Goal: Information Seeking & Learning: Learn about a topic

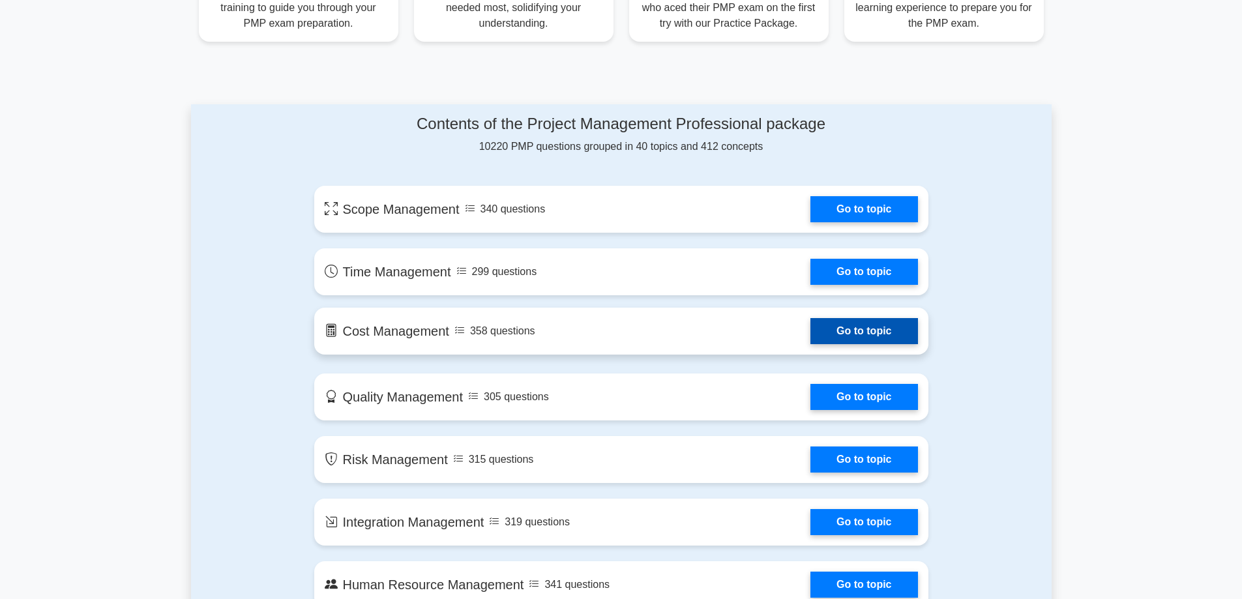
scroll to position [456, 0]
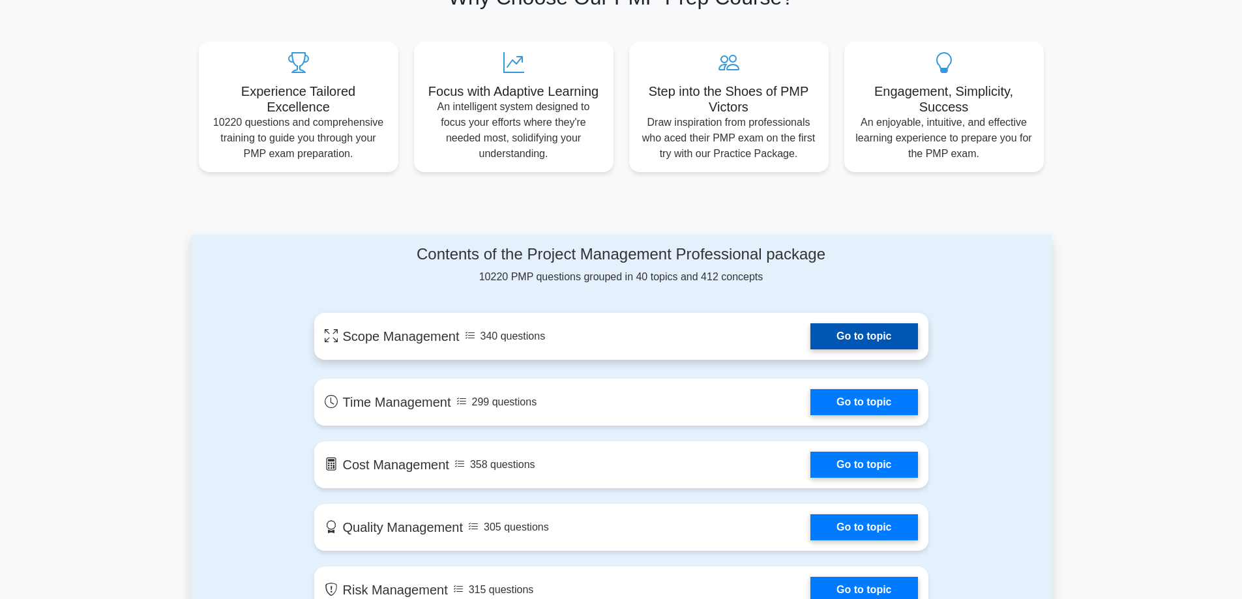
click at [873, 332] on link "Go to topic" at bounding box center [863, 336] width 107 height 26
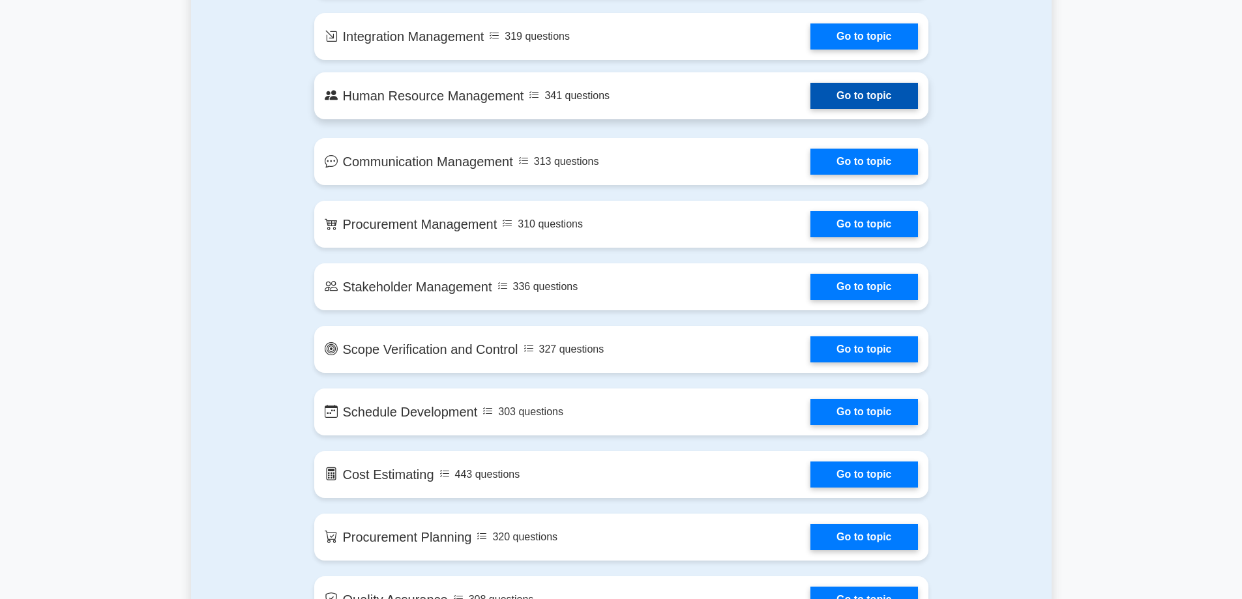
scroll to position [1369, 0]
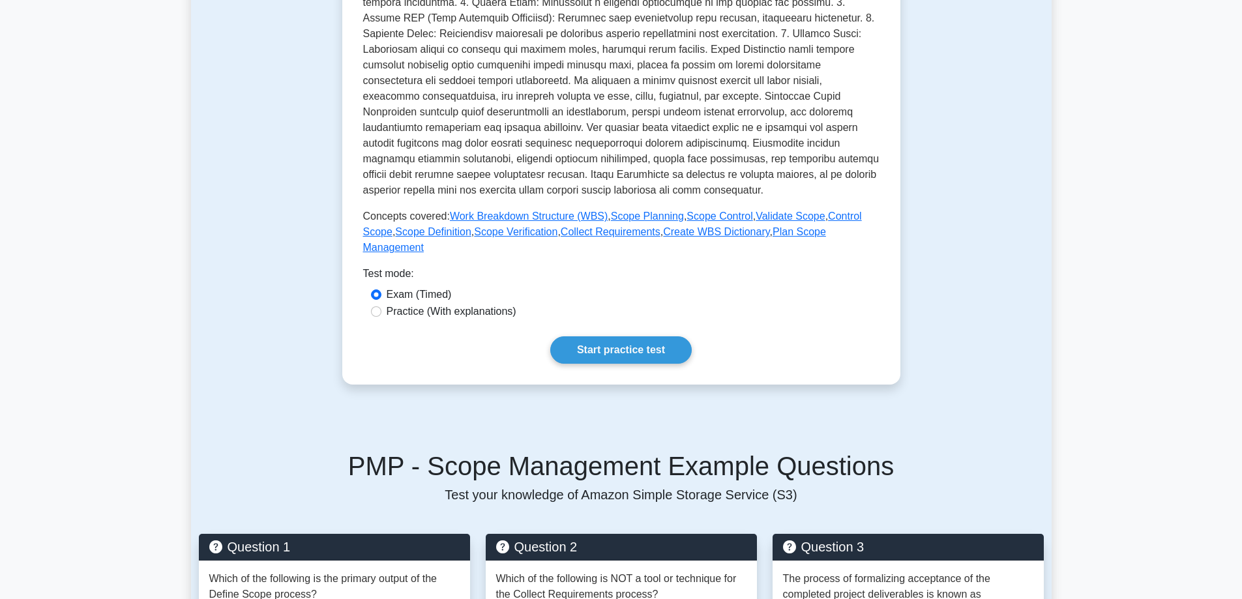
scroll to position [391, 0]
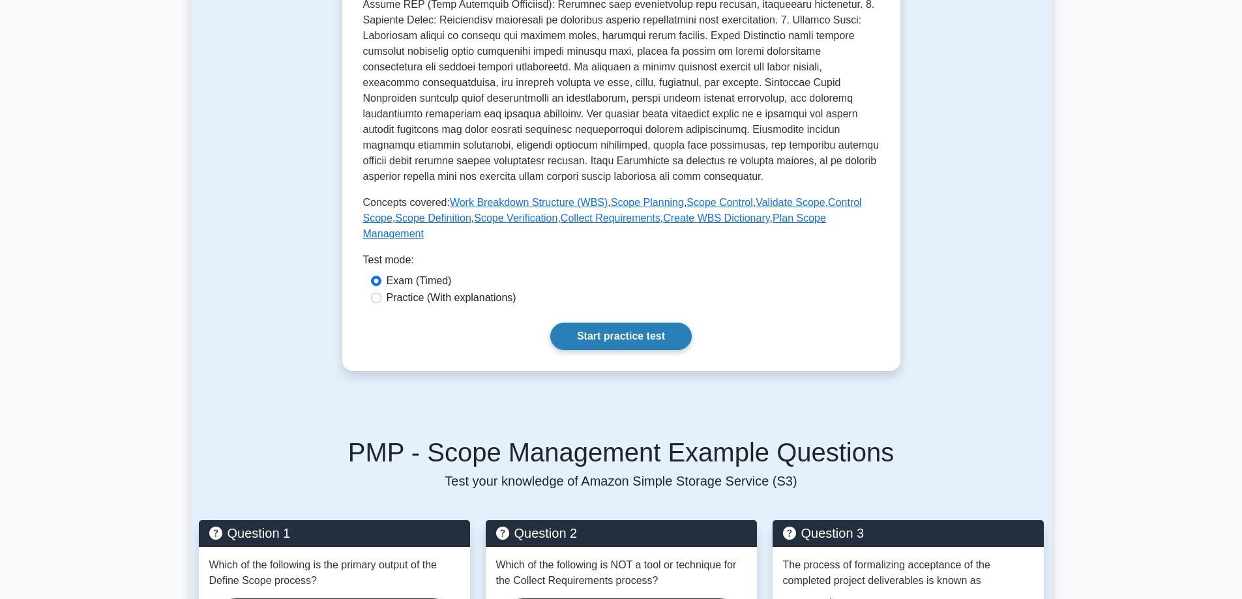
click at [658, 327] on link "Start practice test" at bounding box center [620, 336] width 141 height 27
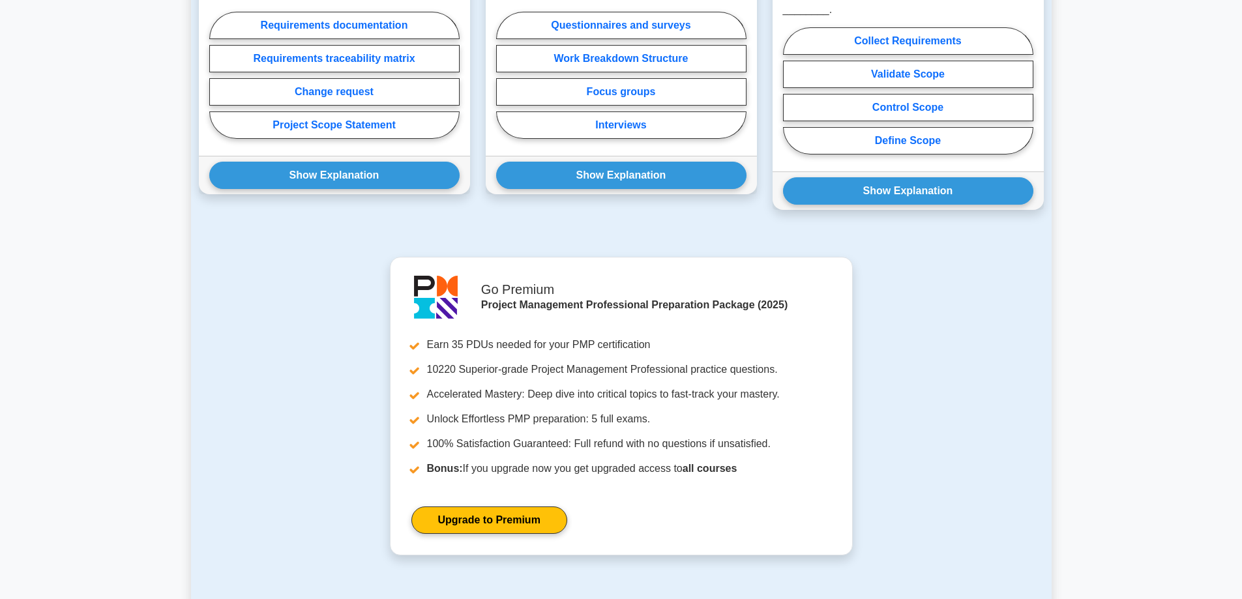
scroll to position [717, 0]
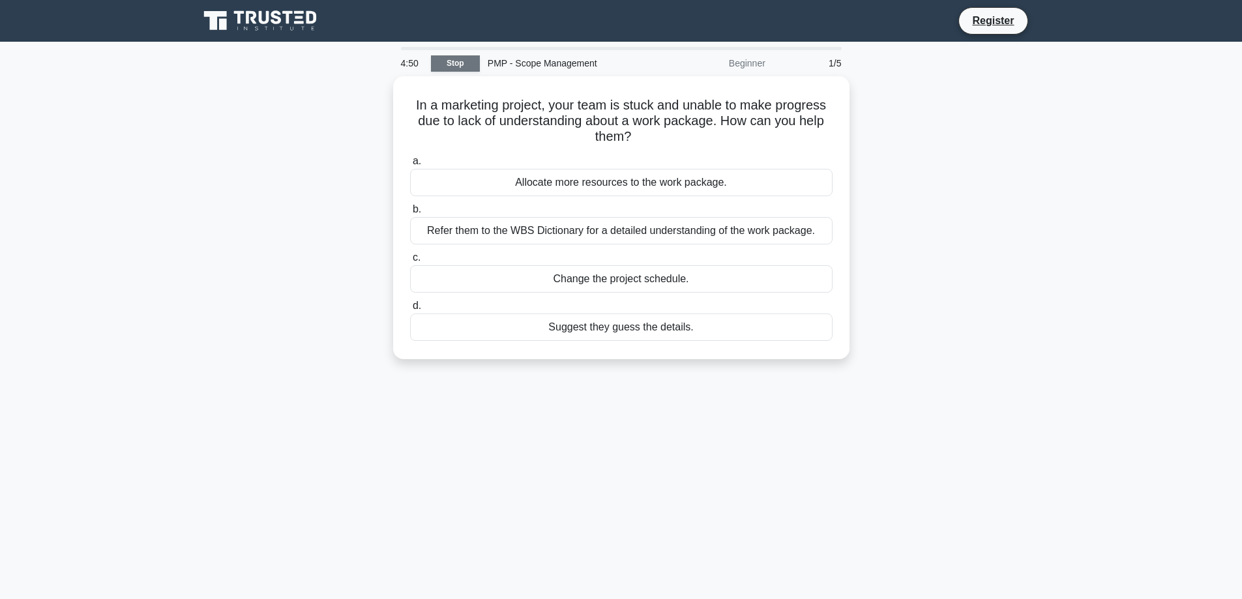
click at [447, 68] on link "Stop" at bounding box center [455, 63] width 49 height 16
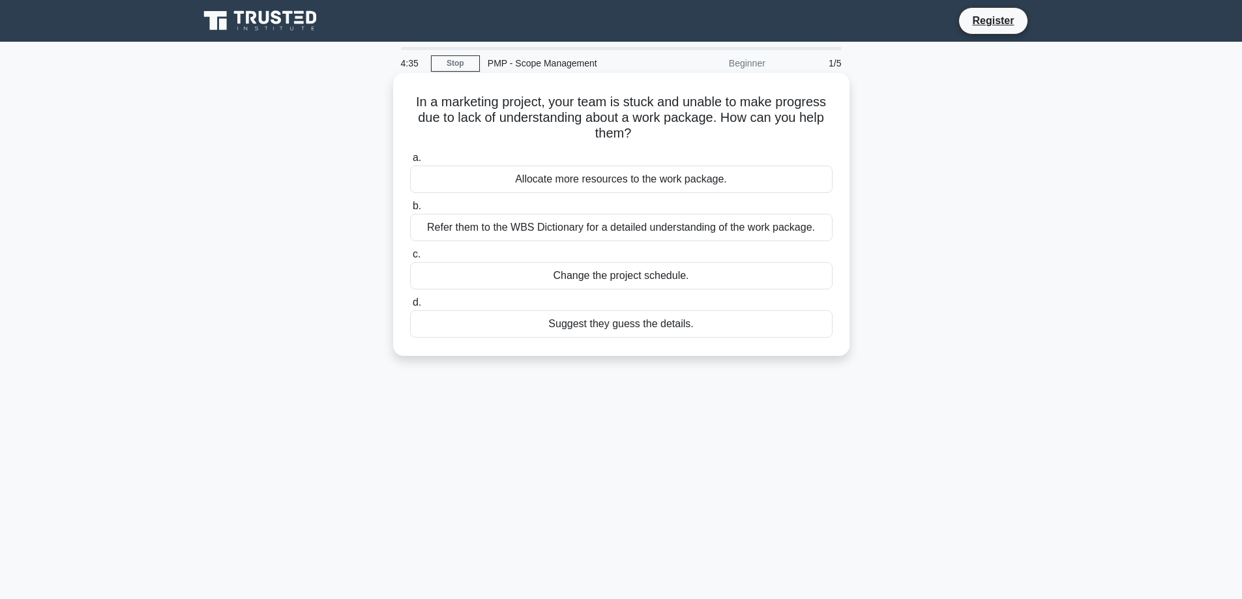
click at [510, 227] on div "Refer them to the WBS Dictionary for a detailed understanding of the work packa…" at bounding box center [621, 227] width 422 height 27
click at [410, 211] on input "b. Refer them to the WBS Dictionary for a detailed understanding of the work pa…" at bounding box center [410, 206] width 0 height 8
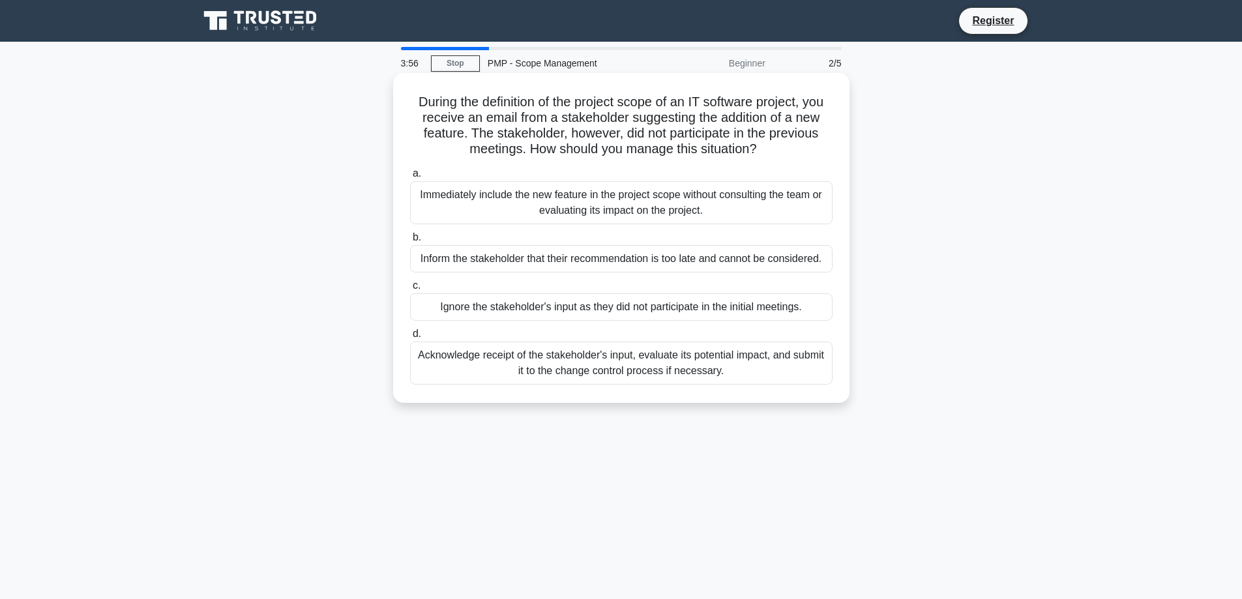
click at [527, 368] on div "Acknowledge receipt of the stakeholder's input, evaluate its potential impact, …" at bounding box center [621, 363] width 422 height 43
click at [410, 338] on input "d. Acknowledge receipt of the stakeholder's input, evaluate its potential impac…" at bounding box center [410, 334] width 0 height 8
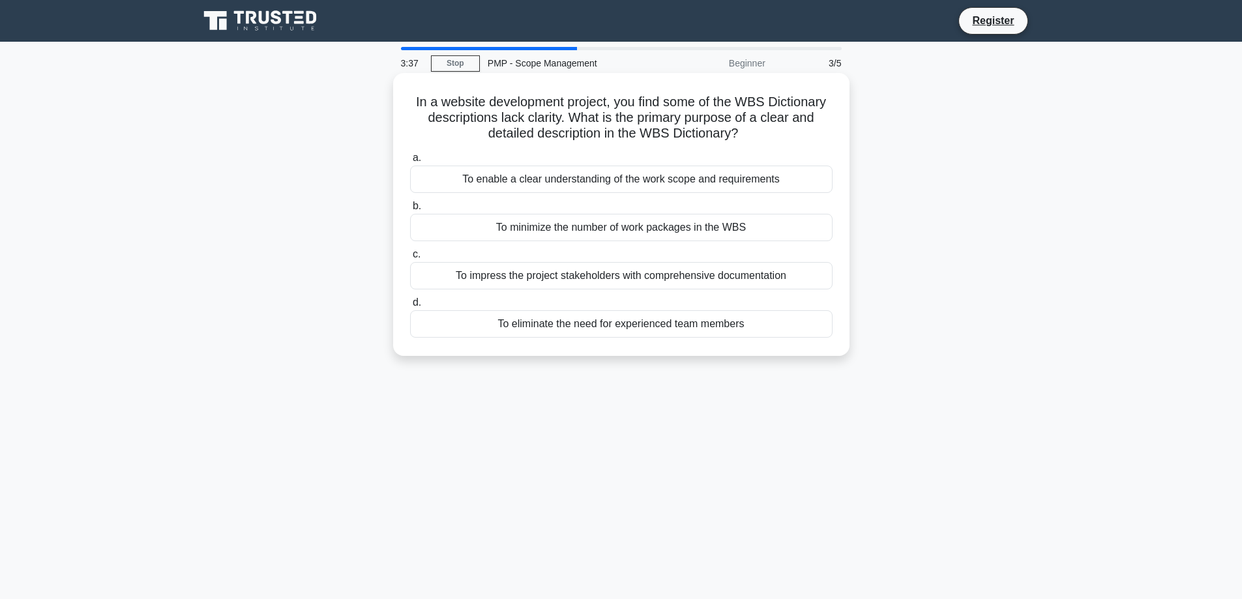
click at [456, 185] on div "To enable a clear understanding of the work scope and requirements" at bounding box center [621, 179] width 422 height 27
click at [410, 162] on input "a. To enable a clear understanding of the work scope and requirements" at bounding box center [410, 158] width 0 height 8
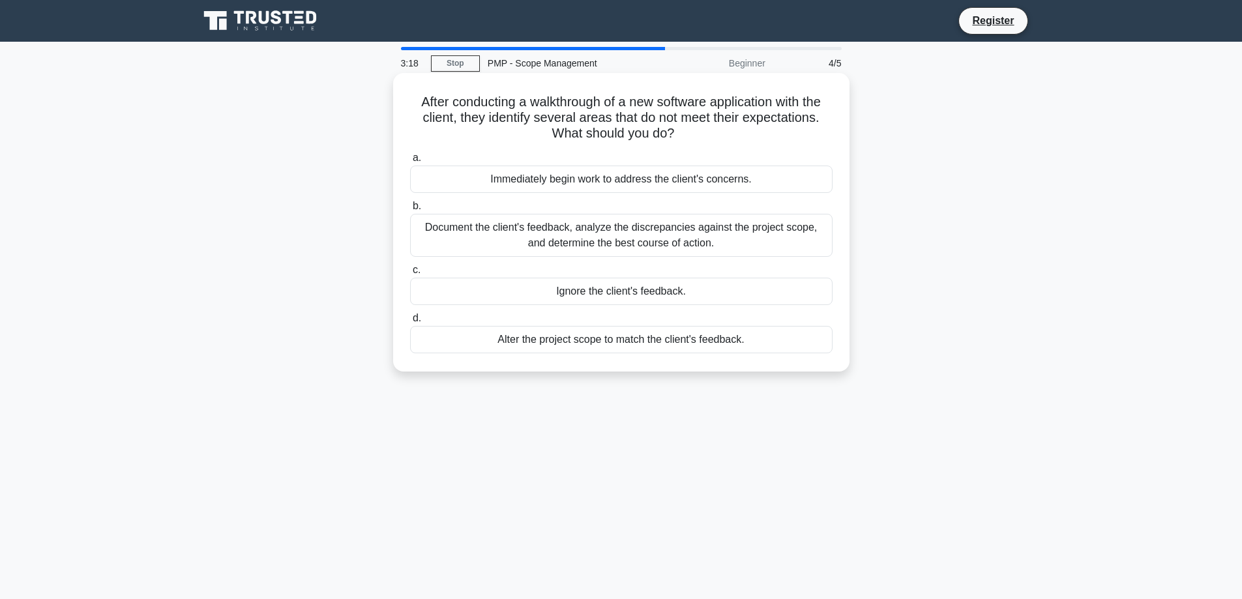
click at [472, 240] on div "Document the client's feedback, analyze the discrepancies against the project s…" at bounding box center [621, 235] width 422 height 43
click at [410, 211] on input "b. Document the client's feedback, analyze the discrepancies against the projec…" at bounding box center [410, 206] width 0 height 8
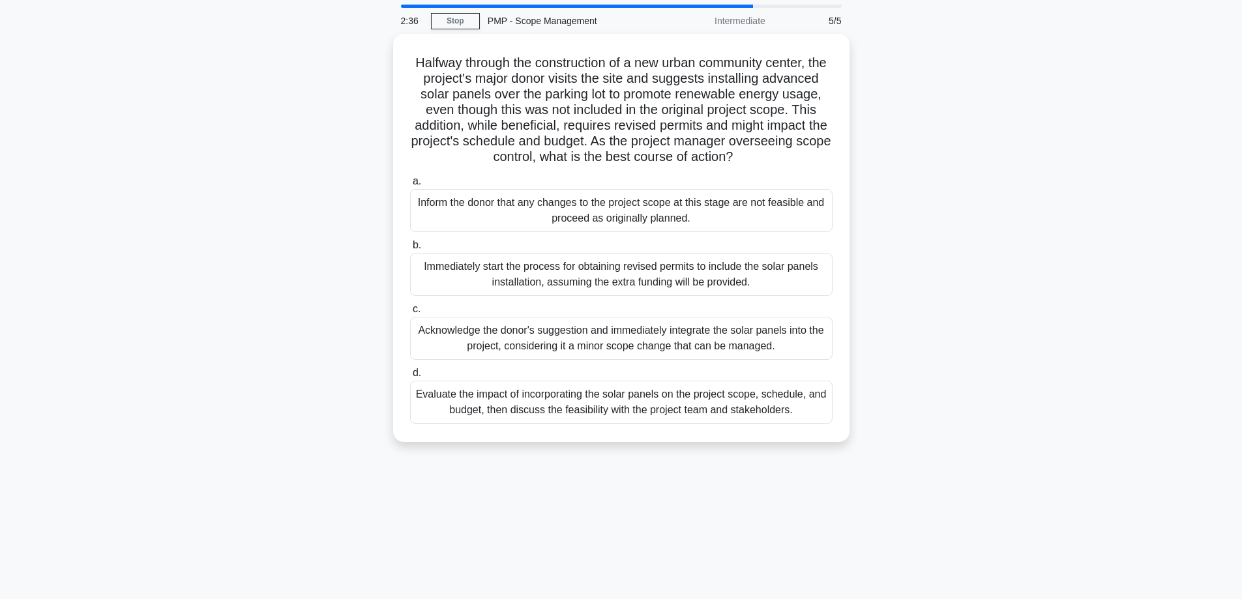
scroll to position [65, 0]
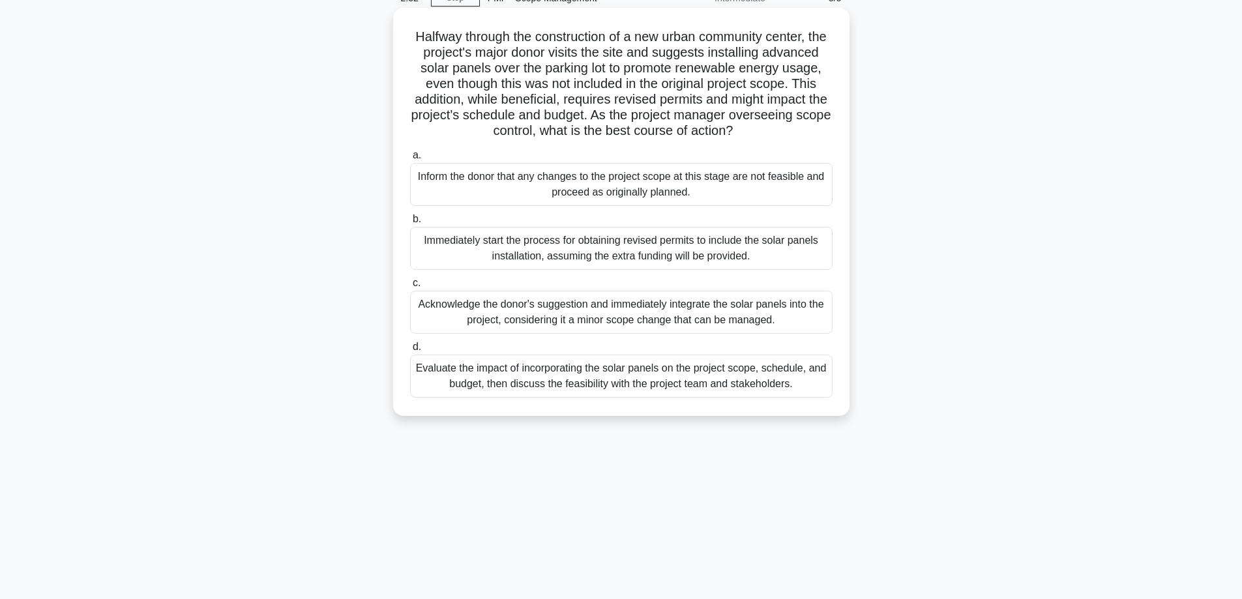
click at [547, 398] on div "Evaluate the impact of incorporating the solar panels on the project scope, sch…" at bounding box center [621, 376] width 422 height 43
click at [410, 351] on input "d. Evaluate the impact of incorporating the solar panels on the project scope, …" at bounding box center [410, 347] width 0 height 8
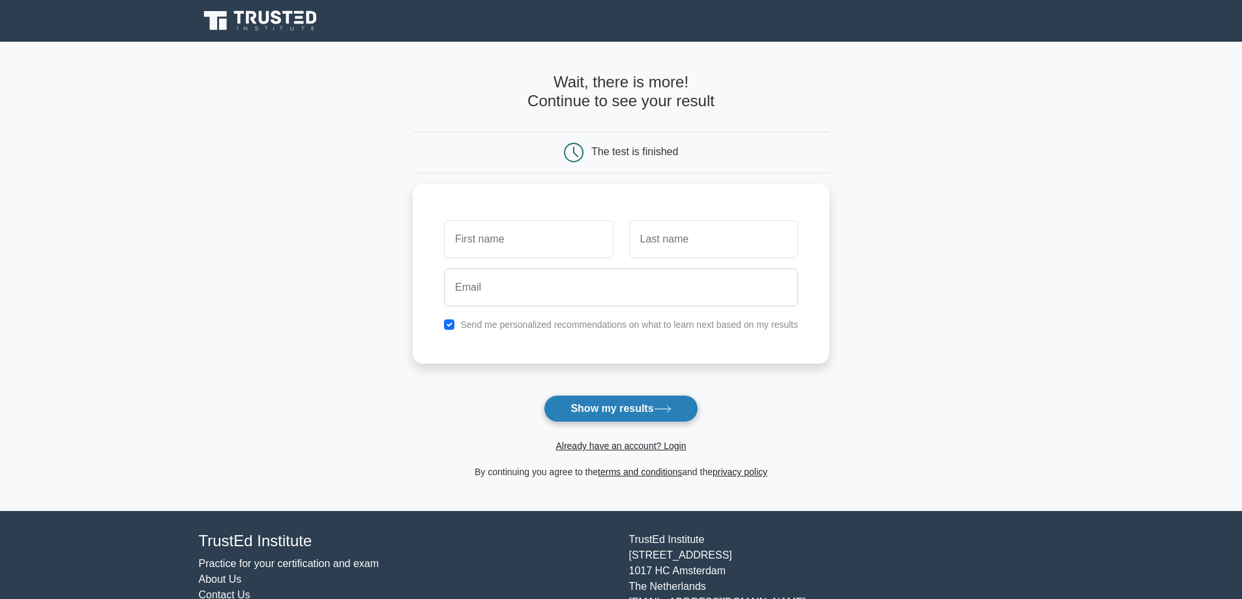
click at [608, 407] on button "Show my results" at bounding box center [621, 408] width 154 height 27
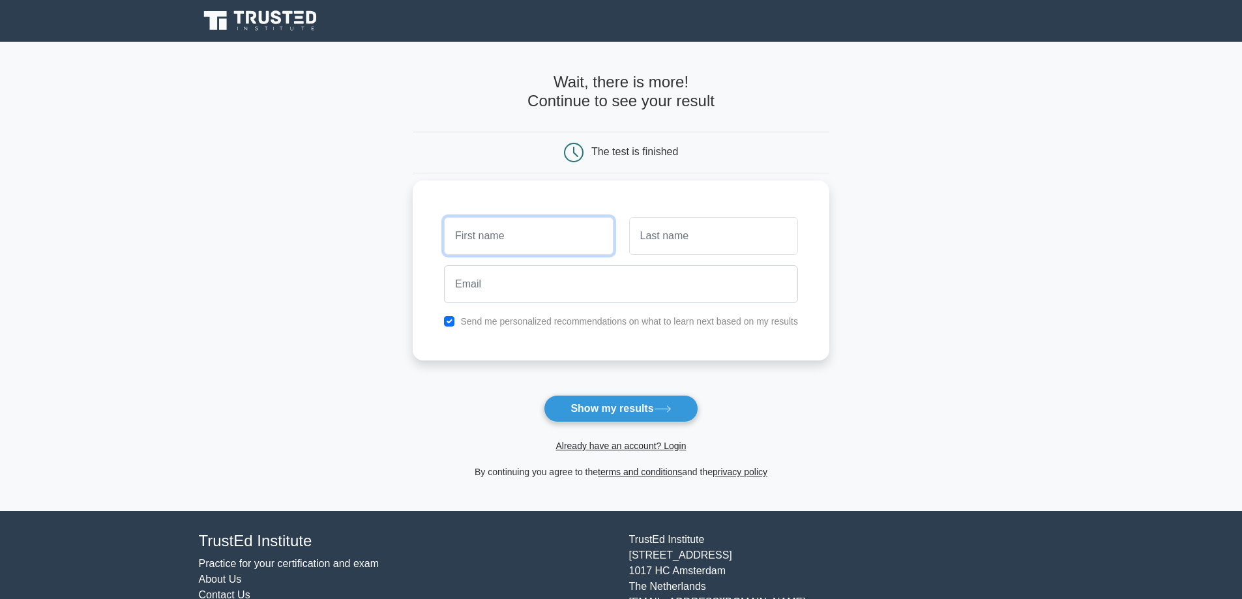
click at [508, 246] on input "text" at bounding box center [528, 236] width 169 height 38
type input "[PERSON_NAME]"
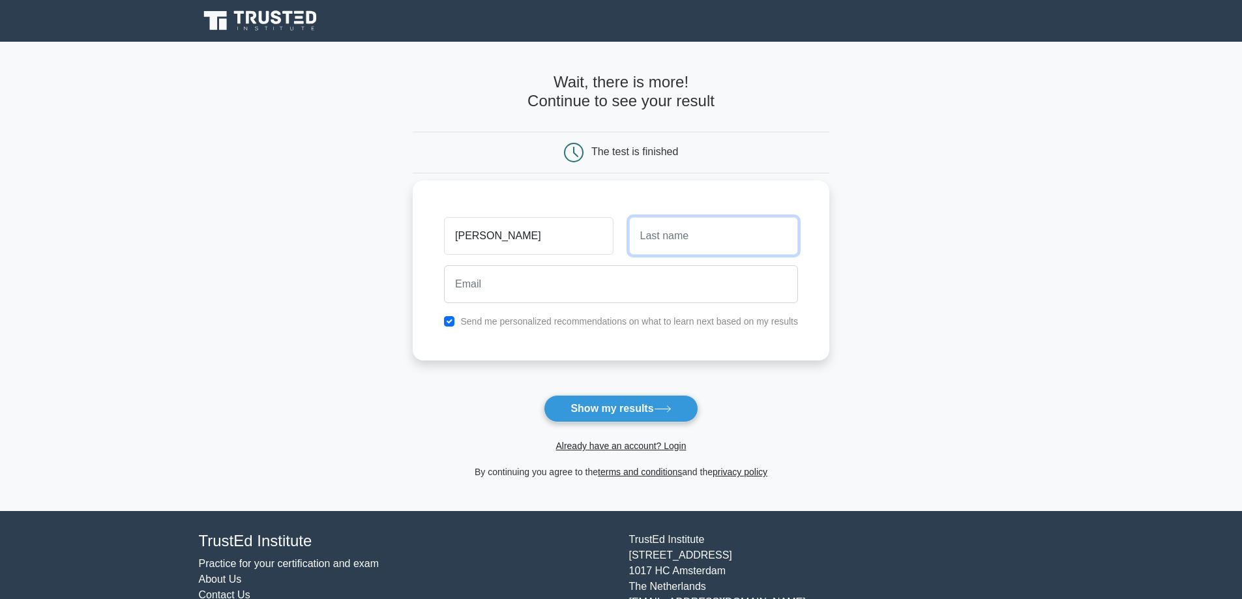
click at [636, 235] on input "text" at bounding box center [713, 236] width 169 height 38
type input "[DATE]"
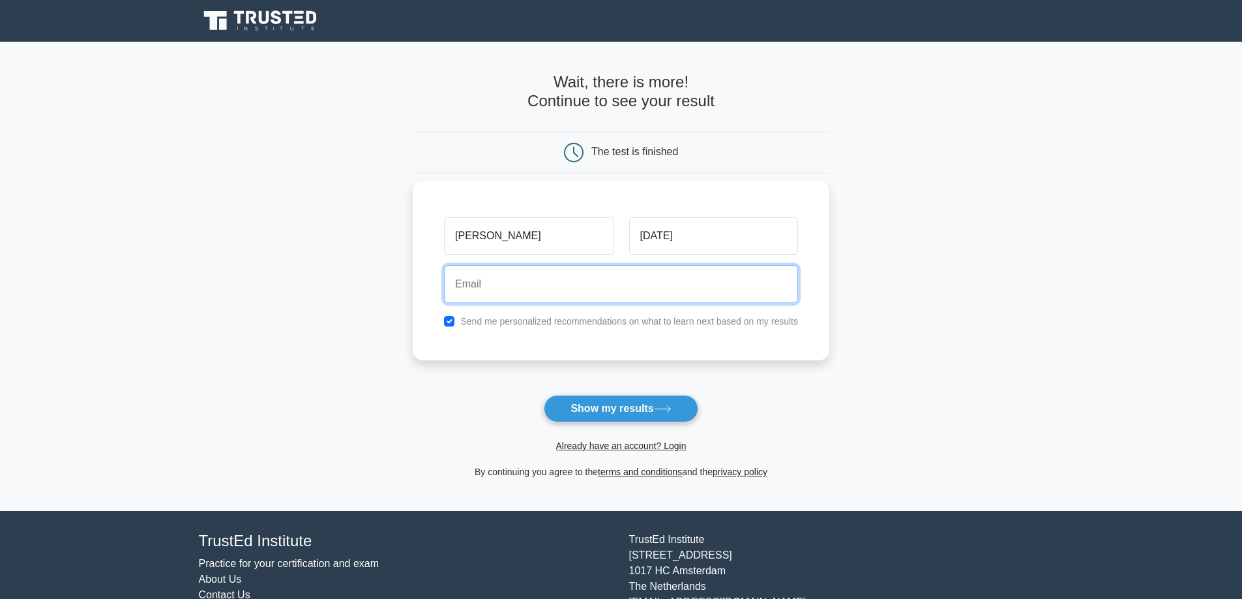
click at [590, 270] on input "email" at bounding box center [621, 284] width 354 height 38
type input "[EMAIL_ADDRESS][DOMAIN_NAME]"
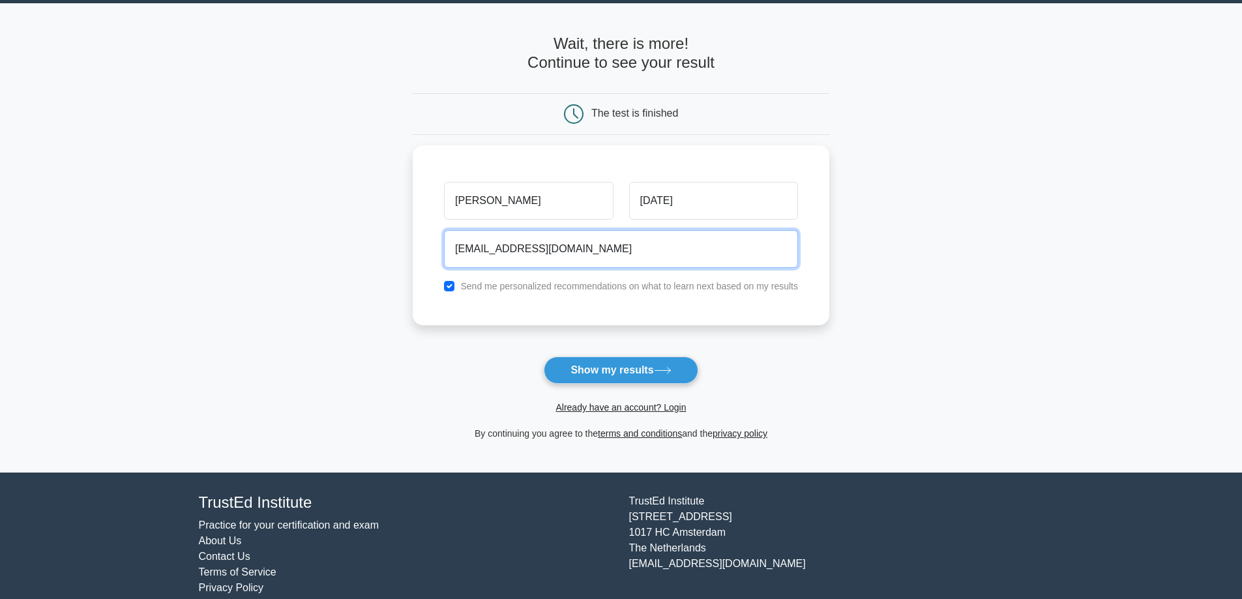
scroll to position [57, 0]
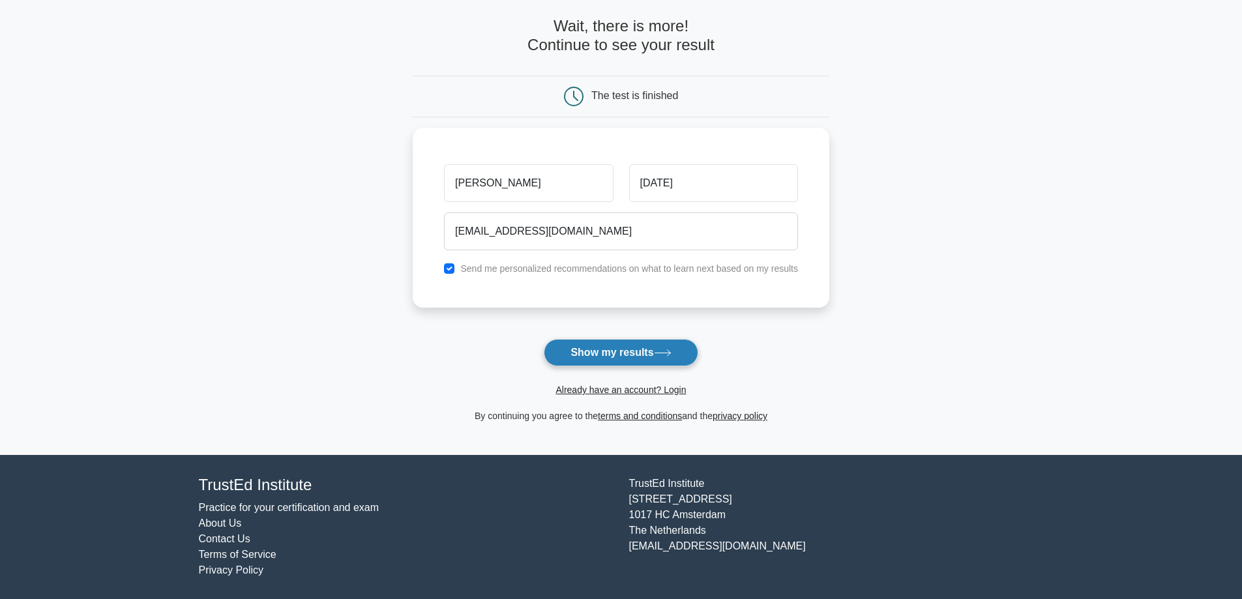
click at [567, 351] on button "Show my results" at bounding box center [621, 352] width 154 height 27
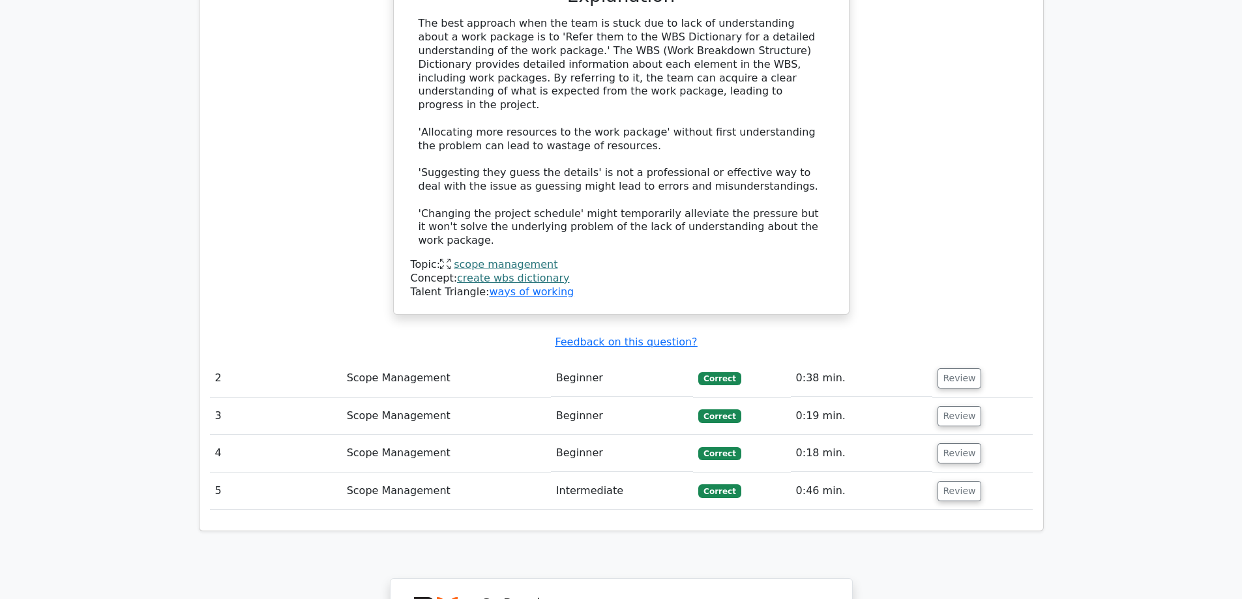
scroll to position [1358, 0]
click at [937, 367] on button "Review" at bounding box center [959, 377] width 44 height 20
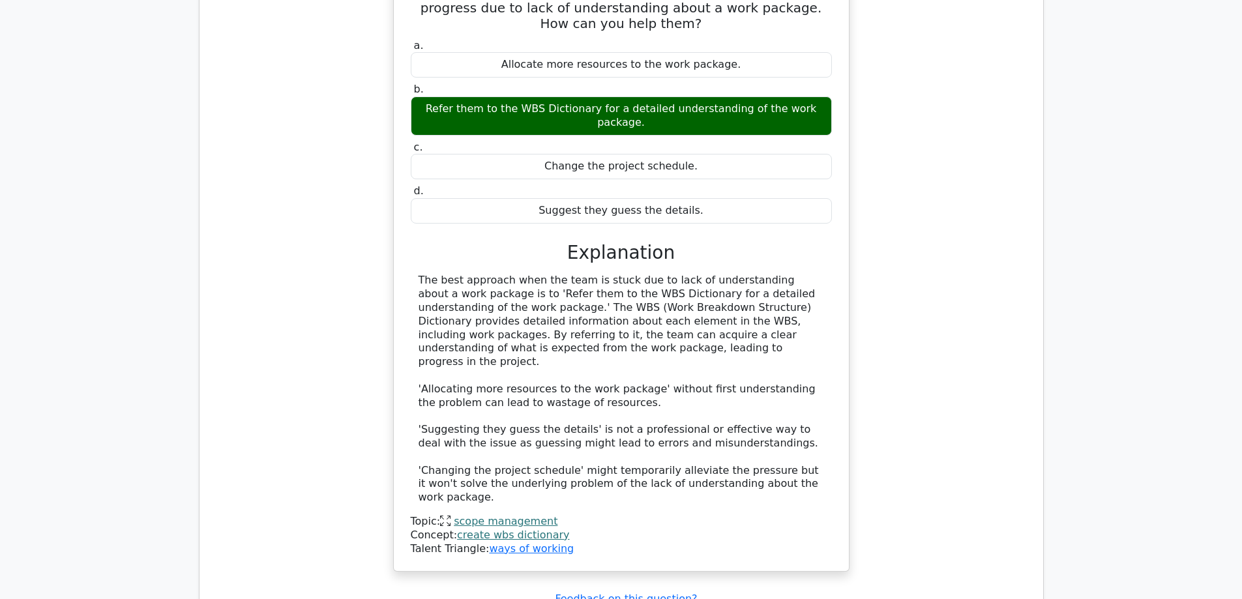
scroll to position [1097, 0]
